Goal: Transaction & Acquisition: Purchase product/service

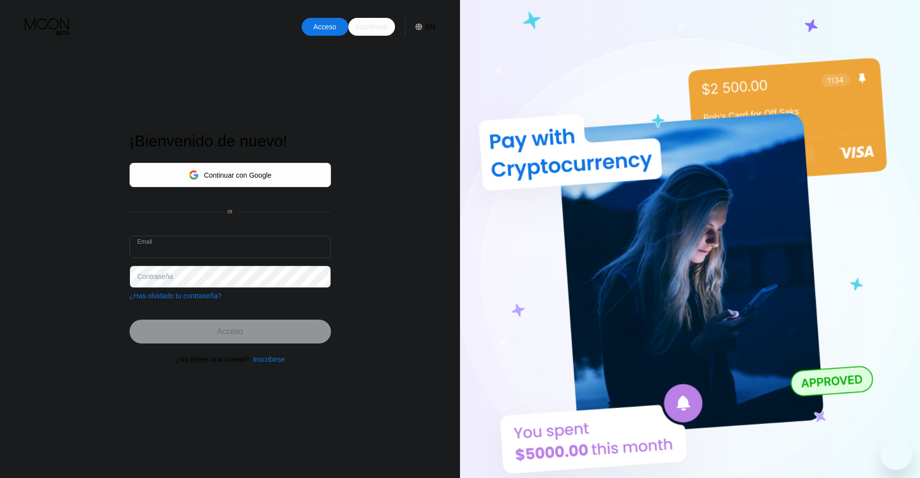
click at [217, 258] on div "Email" at bounding box center [231, 251] width 202 height 30
click at [216, 253] on input "text" at bounding box center [231, 247] width 202 height 22
click at [216, 252] on input "text" at bounding box center [231, 247] width 202 height 22
paste input "[EMAIL_ADDRESS][DOMAIN_NAME]"
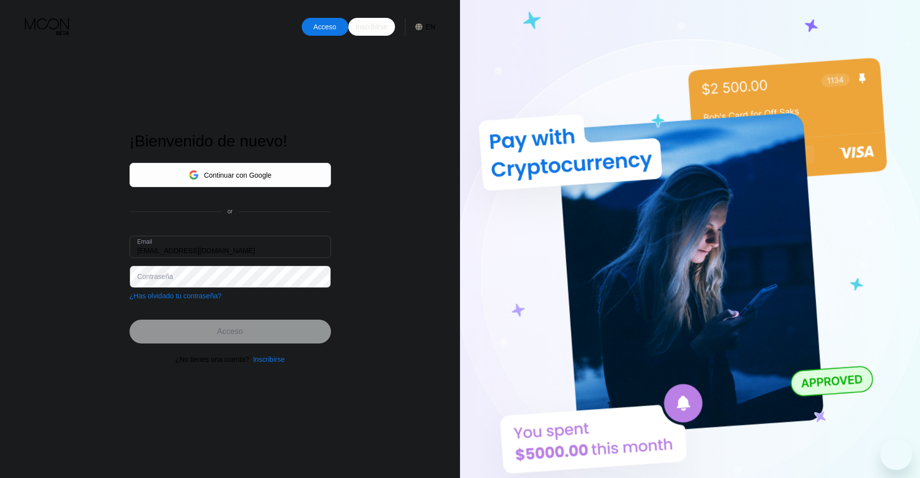
type input "[EMAIL_ADDRESS][DOMAIN_NAME]"
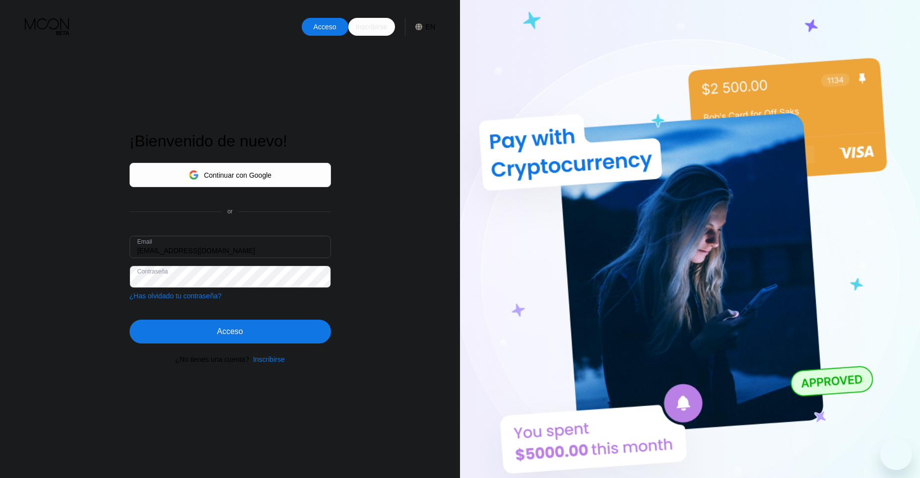
click at [246, 337] on div "Acceso" at bounding box center [231, 332] width 202 height 24
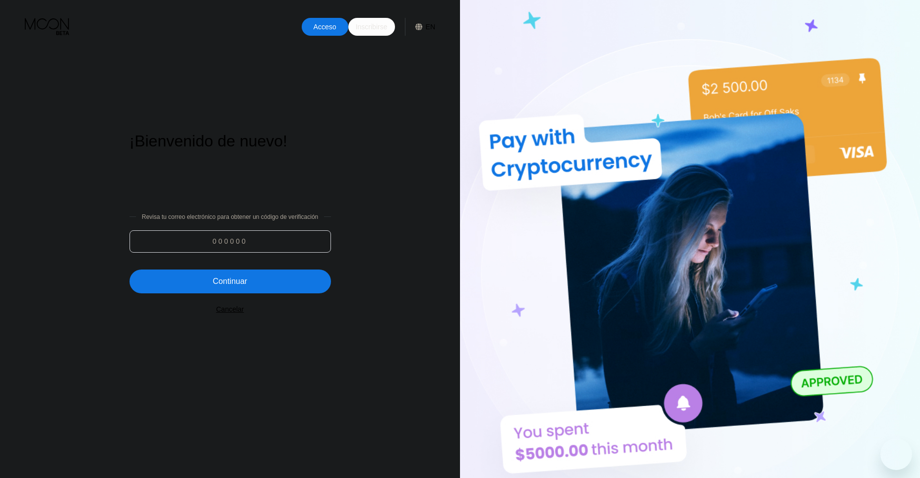
click at [228, 236] on input at bounding box center [231, 241] width 202 height 22
paste input "558222"
type input "558222"
click at [256, 281] on div "Continuar" at bounding box center [231, 282] width 202 height 24
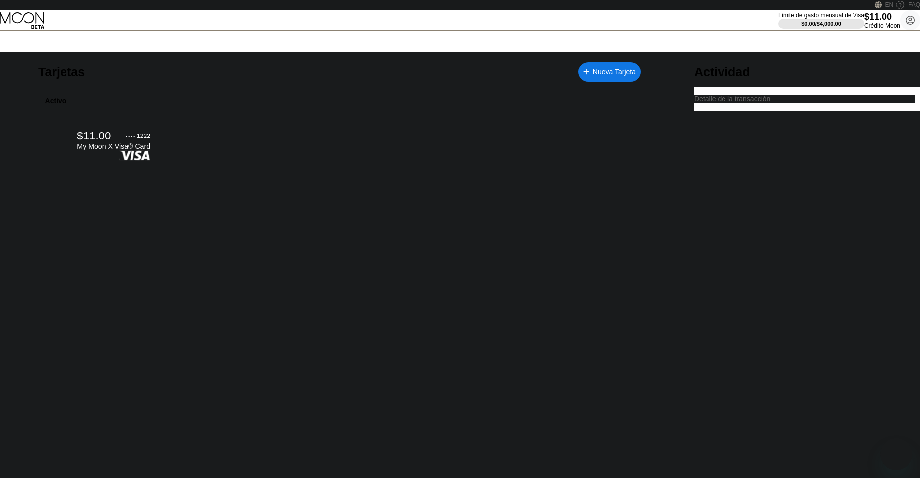
click at [127, 150] on div "My Moon X Visa® Card" at bounding box center [113, 146] width 73 height 8
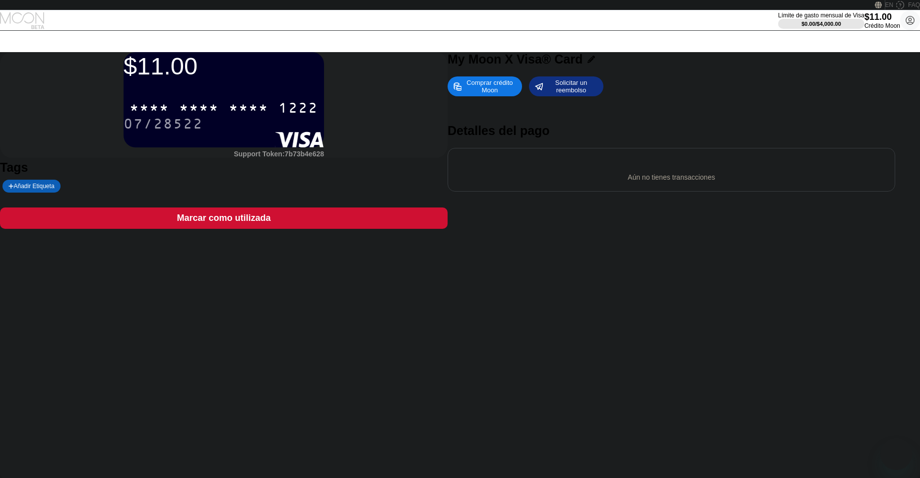
click at [46, 29] on icon at bounding box center [23, 20] width 46 height 17
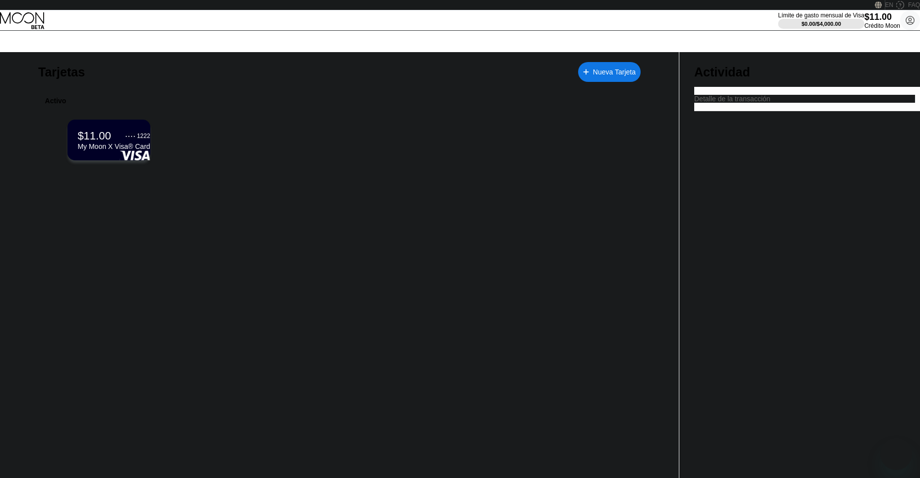
click at [593, 76] on div "Nueva Tarjeta" at bounding box center [614, 72] width 43 height 8
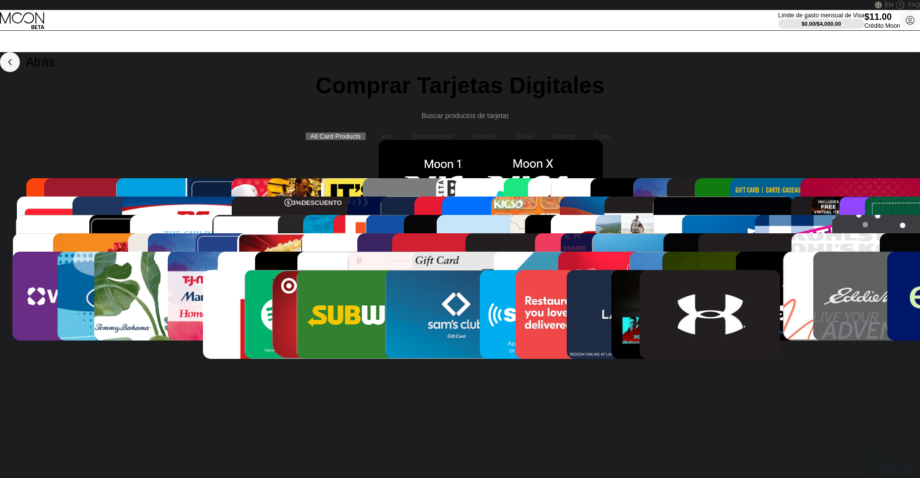
click at [407, 229] on img at bounding box center [449, 184] width 140 height 89
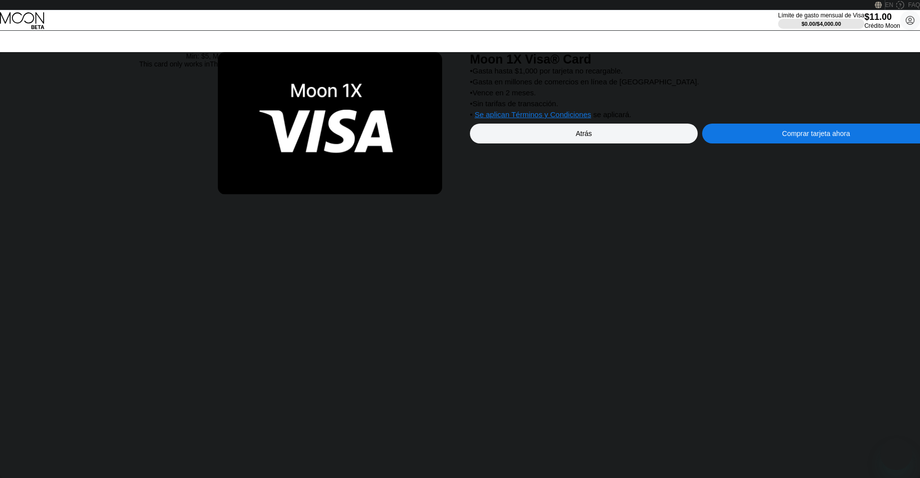
click at [782, 137] on div "Comprar tarjeta ahora" at bounding box center [816, 134] width 68 height 8
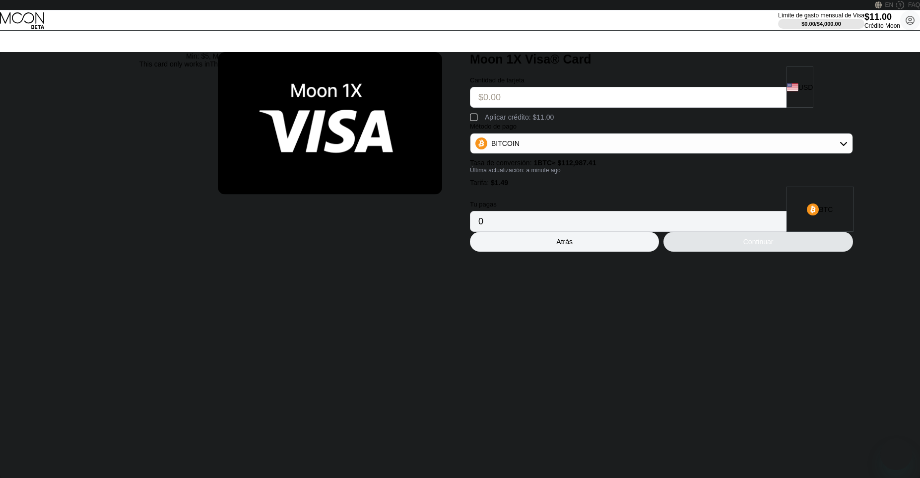
click at [46, 29] on icon at bounding box center [23, 20] width 46 height 17
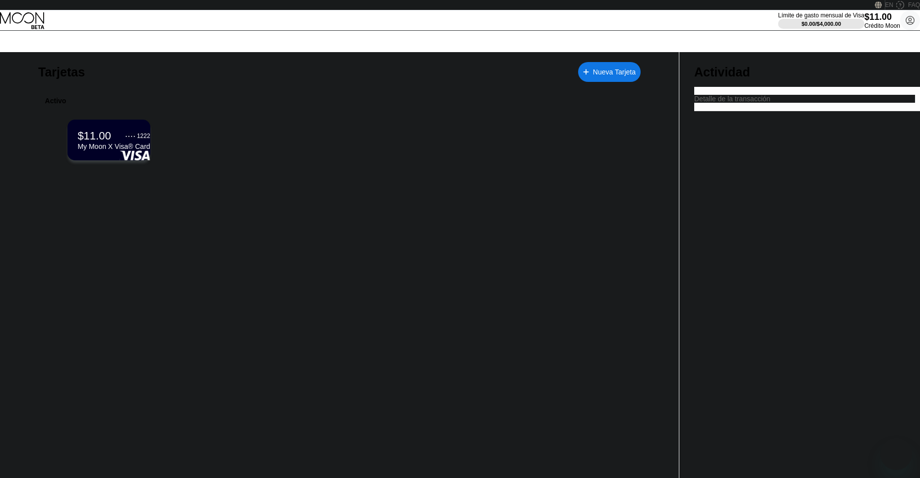
click at [593, 72] on div "Nueva Tarjeta" at bounding box center [614, 72] width 43 height 8
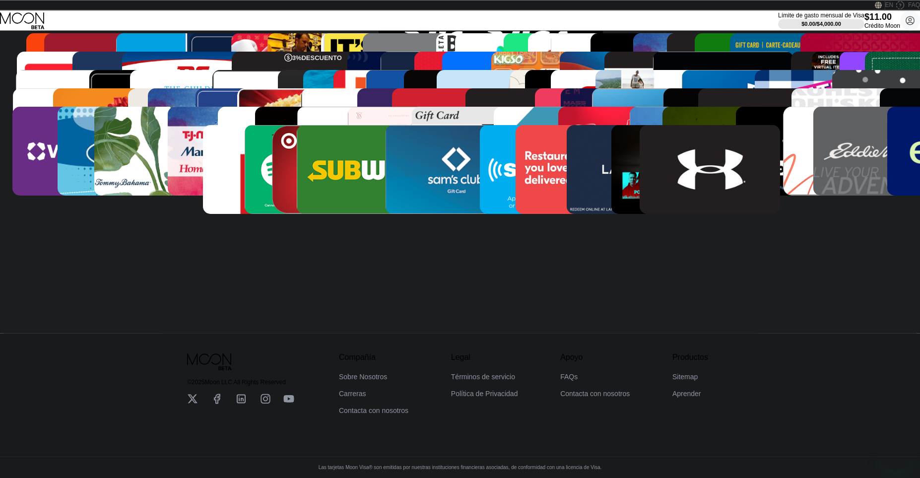
scroll to position [283, 0]
click at [905, 154] on div "Atrás Comprar Tarjetas Digitales All Card Products Visa Entertainment Apparel T…" at bounding box center [460, 120] width 920 height 426
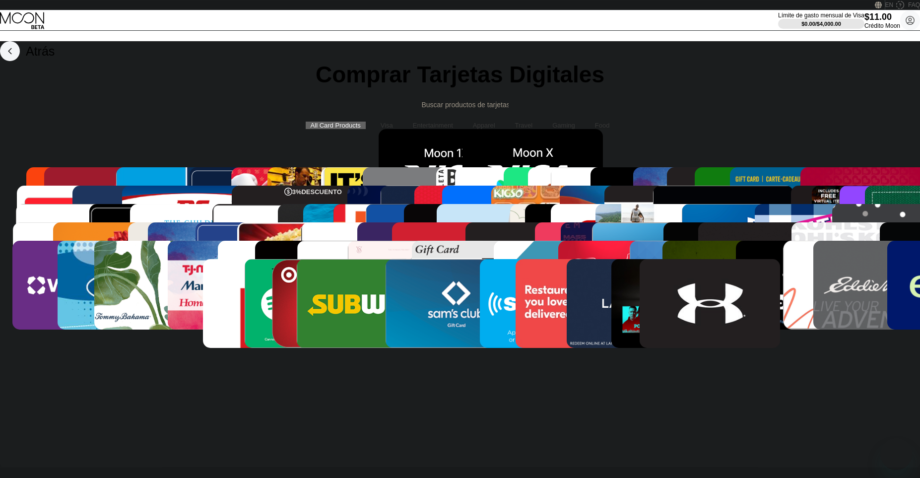
scroll to position [0, 0]
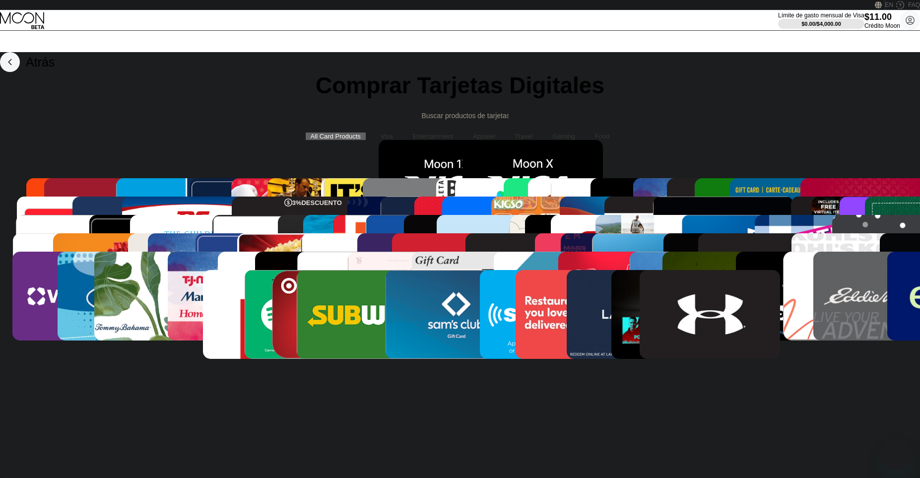
click at [433, 121] on input "Search card products" at bounding box center [465, 116] width 87 height 10
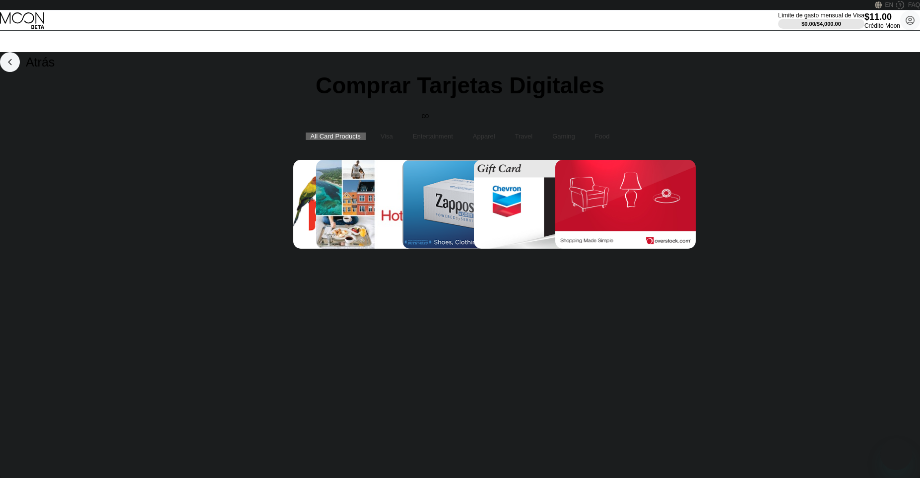
type input "c"
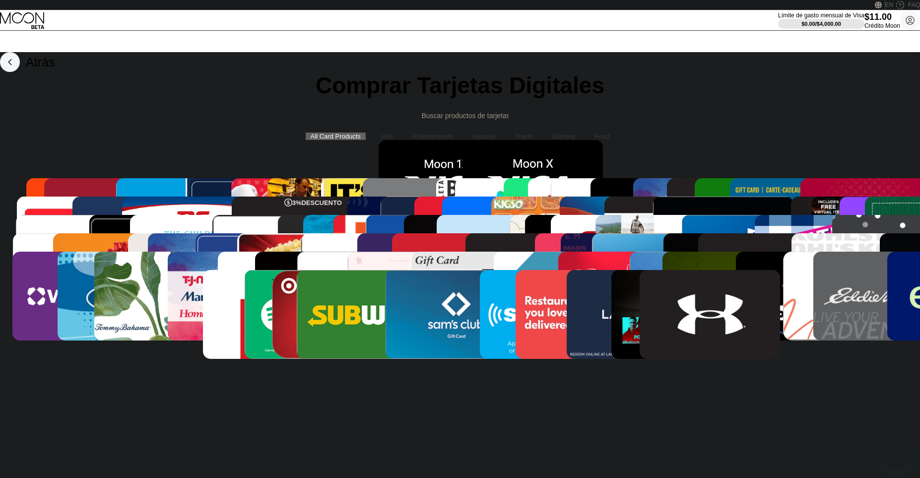
click at [518, 229] on img at bounding box center [533, 184] width 140 height 89
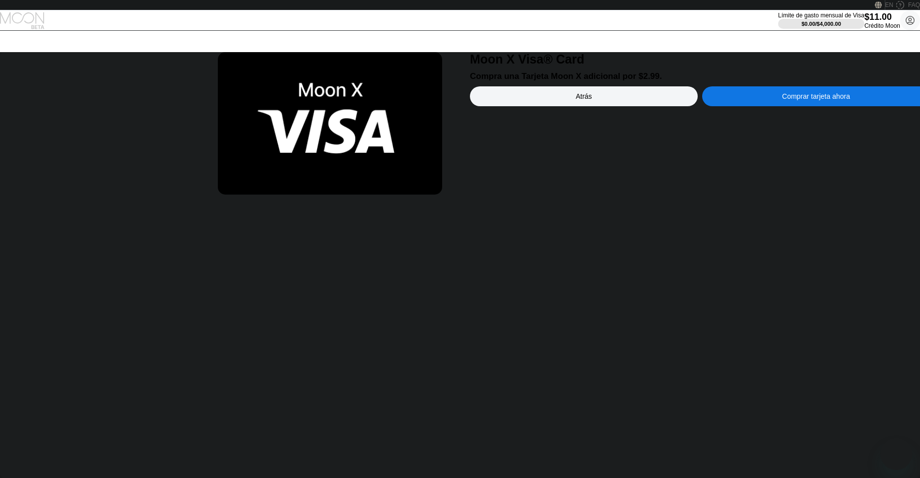
click at [45, 29] on icon at bounding box center [23, 20] width 46 height 17
